Goal: Task Accomplishment & Management: Complete application form

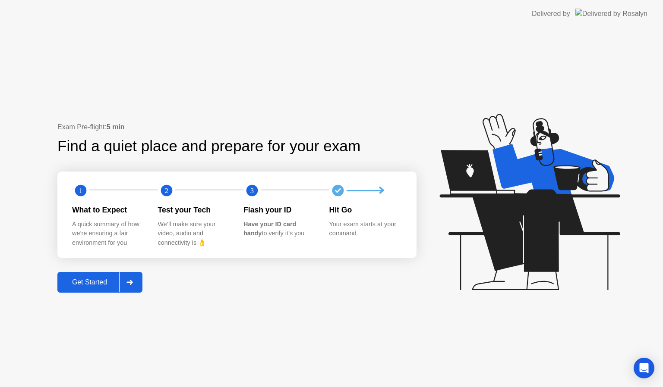
click at [129, 275] on div at bounding box center [129, 283] width 21 height 20
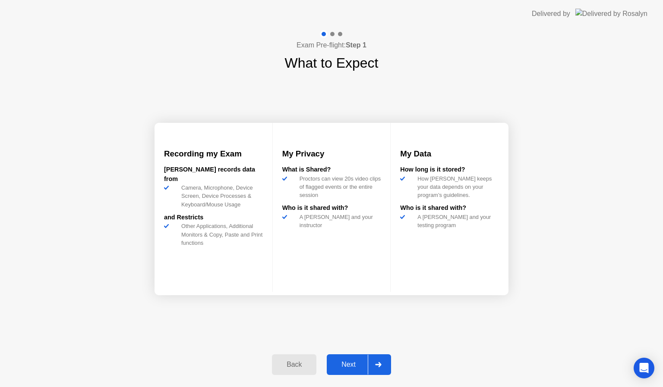
click at [377, 361] on div at bounding box center [378, 365] width 21 height 20
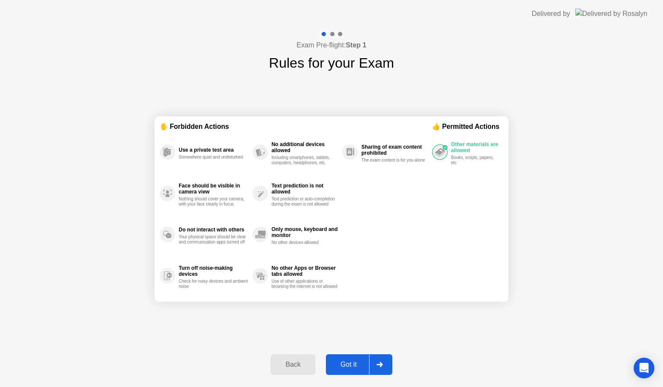
click at [384, 366] on div at bounding box center [379, 365] width 21 height 20
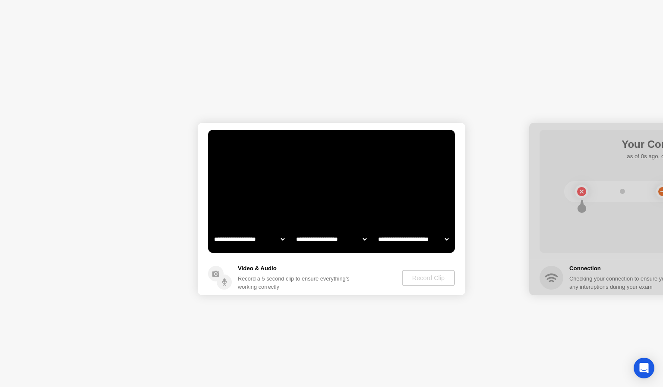
select select "**********"
select select "*******"
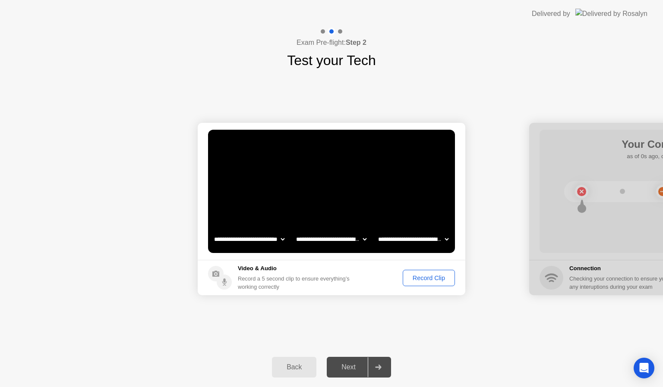
click at [414, 279] on div "Record Clip" at bounding box center [429, 278] width 46 height 7
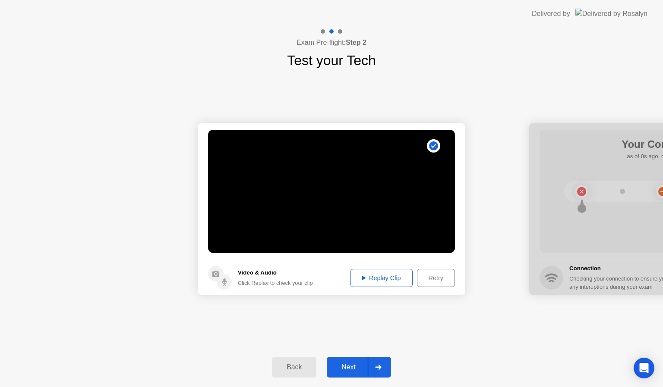
click at [378, 364] on div at bounding box center [378, 368] width 21 height 20
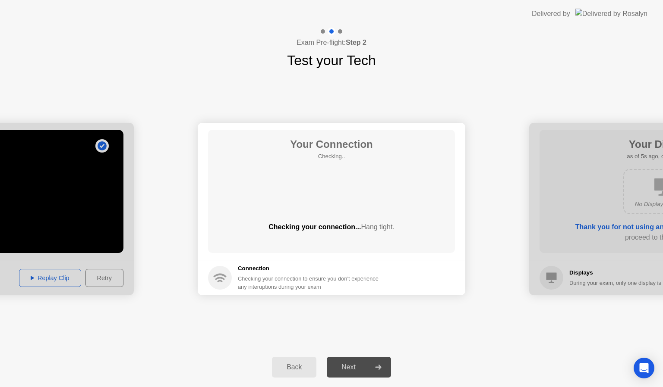
click at [378, 364] on div at bounding box center [378, 368] width 21 height 20
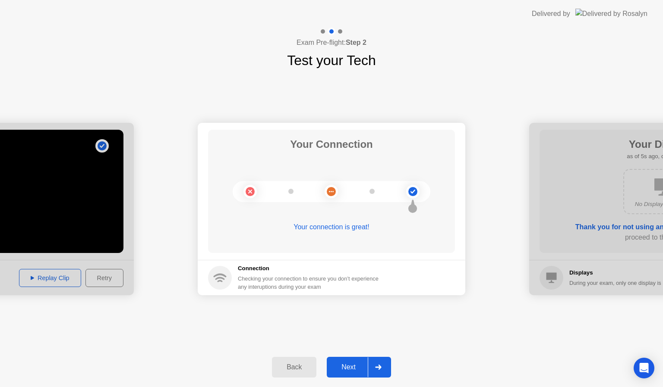
click at [383, 371] on div at bounding box center [378, 368] width 21 height 20
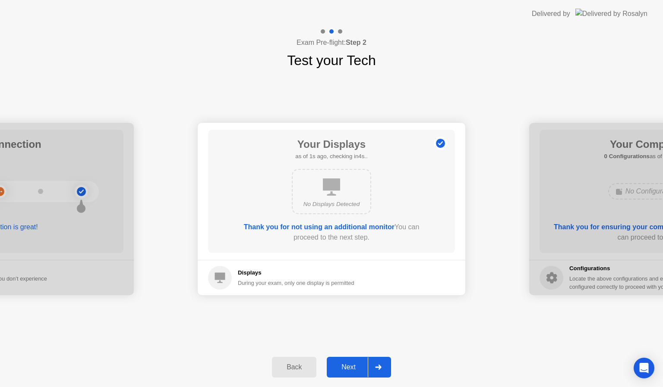
click at [383, 371] on div at bounding box center [378, 368] width 21 height 20
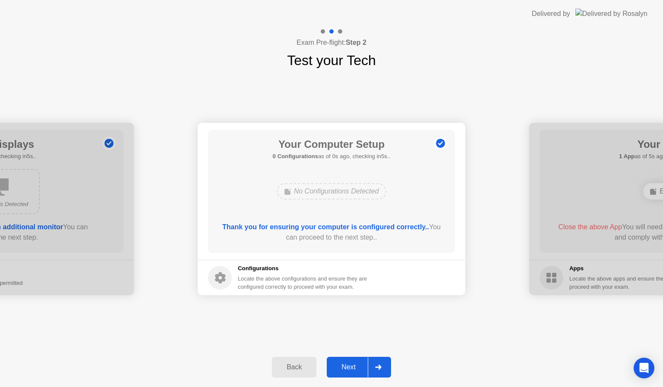
click at [383, 371] on div at bounding box center [378, 368] width 21 height 20
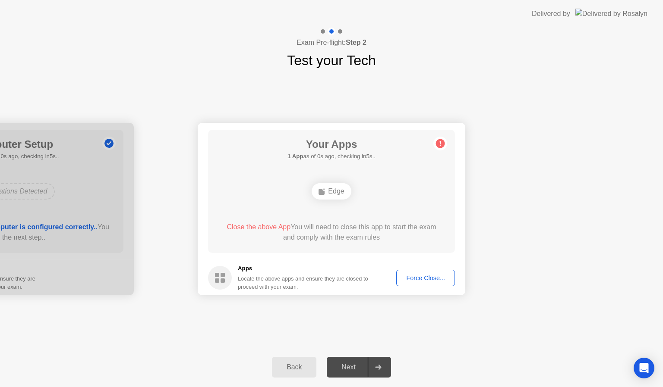
click at [420, 275] on div "Force Close..." at bounding box center [425, 278] width 53 height 7
click at [412, 279] on div "Force Close..." at bounding box center [425, 278] width 53 height 7
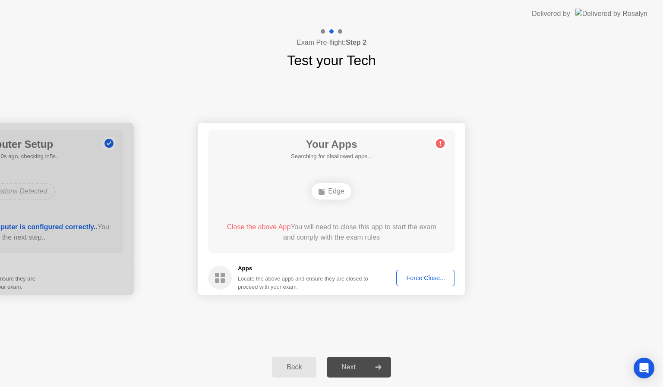
click at [431, 277] on div "Force Close..." at bounding box center [425, 278] width 53 height 7
click at [418, 277] on div "Force Close..." at bounding box center [425, 278] width 53 height 7
click at [419, 279] on div "Force Close..." at bounding box center [425, 278] width 53 height 7
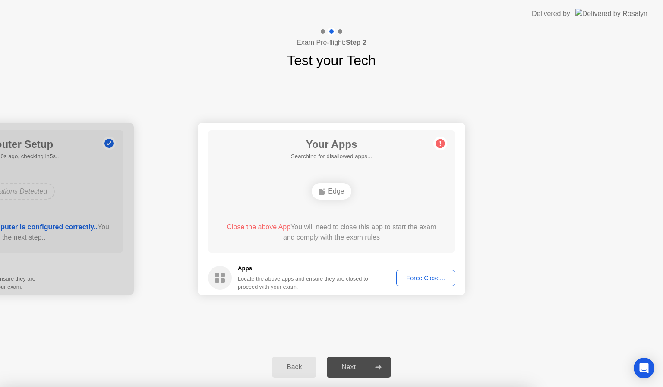
click at [416, 275] on div "Force Close..." at bounding box center [425, 278] width 53 height 7
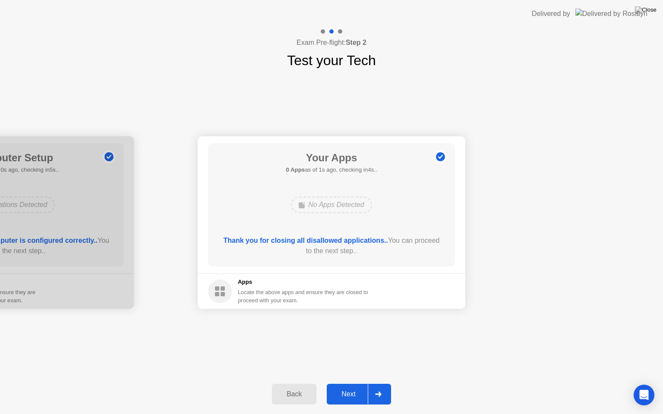
click at [384, 387] on div at bounding box center [378, 394] width 21 height 20
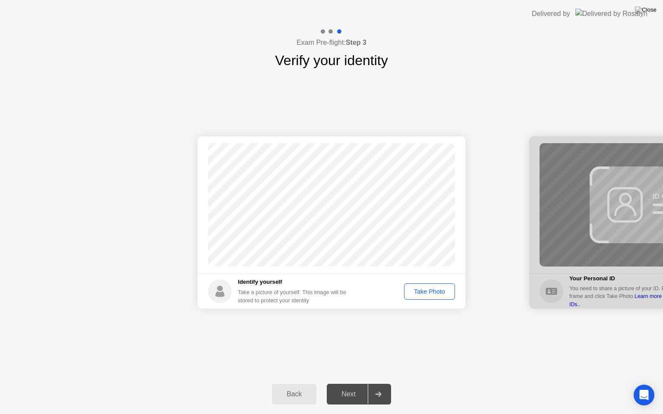
click at [428, 298] on button "Take Photo" at bounding box center [429, 291] width 51 height 16
click at [377, 387] on div "Back Next" at bounding box center [331, 394] width 663 height 40
click at [386, 387] on div at bounding box center [378, 394] width 21 height 20
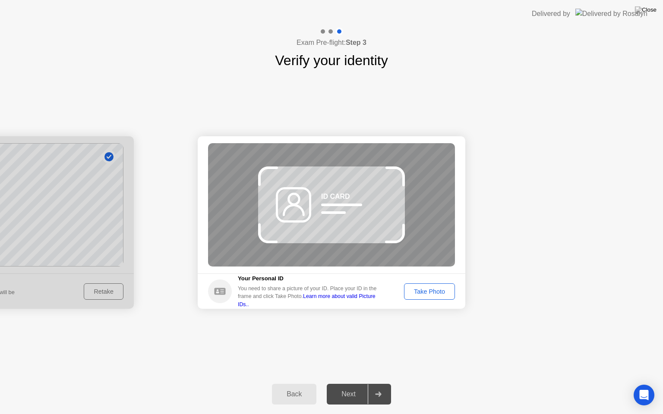
click at [429, 292] on div "Take Photo" at bounding box center [429, 291] width 45 height 7
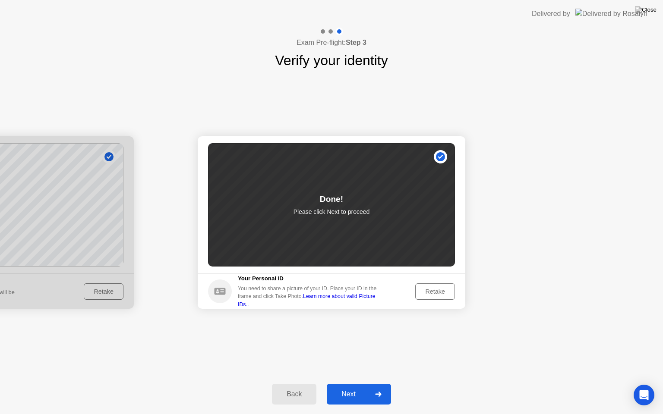
click at [383, 387] on div at bounding box center [378, 394] width 21 height 20
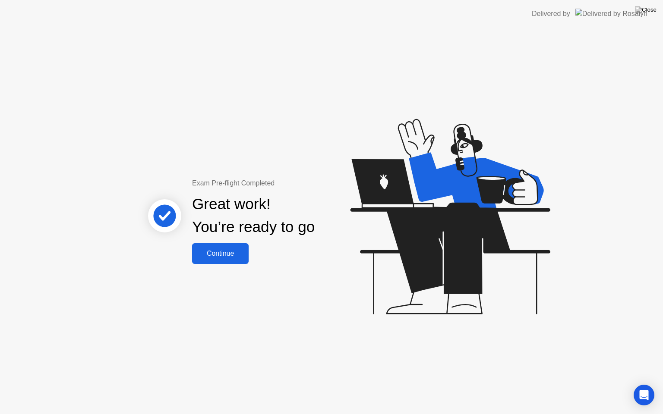
click at [247, 260] on button "Continue" at bounding box center [220, 253] width 57 height 21
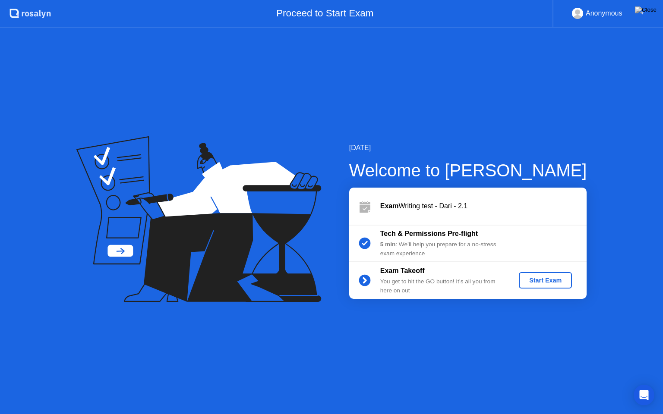
click at [536, 285] on button "Start Exam" at bounding box center [545, 280] width 53 height 16
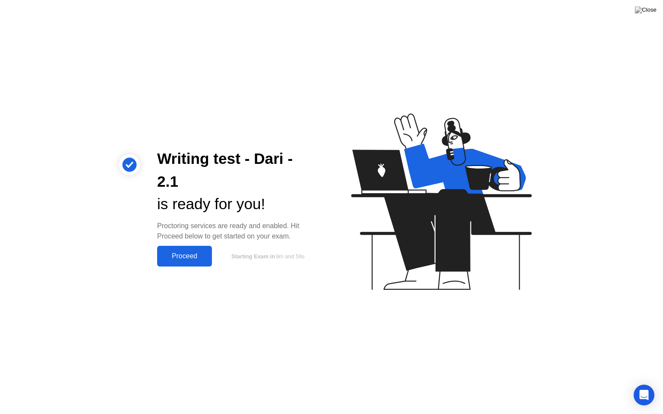
click at [157, 255] on button "Proceed" at bounding box center [184, 256] width 55 height 21
